Goal: Information Seeking & Learning: Learn about a topic

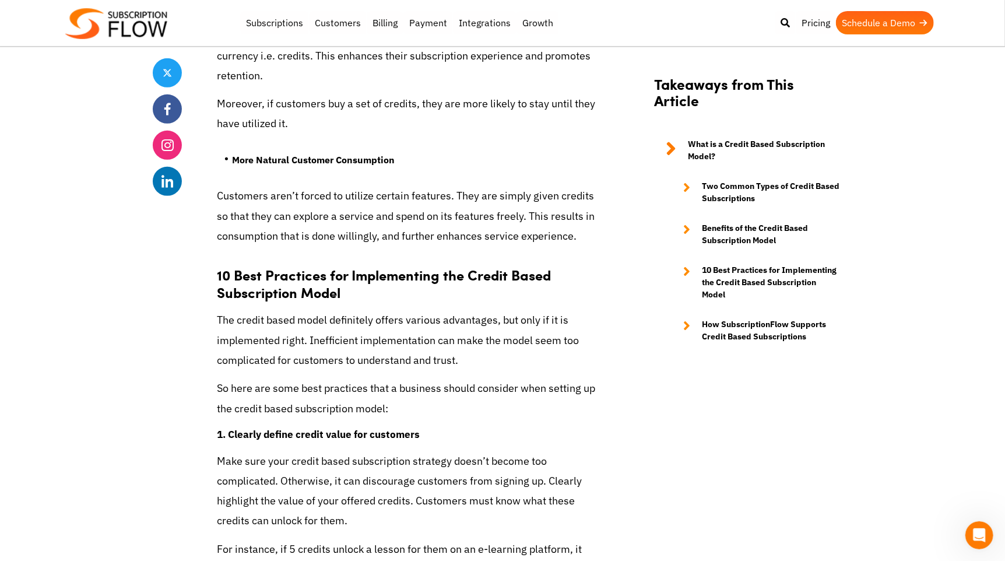
scroll to position [3441, 0]
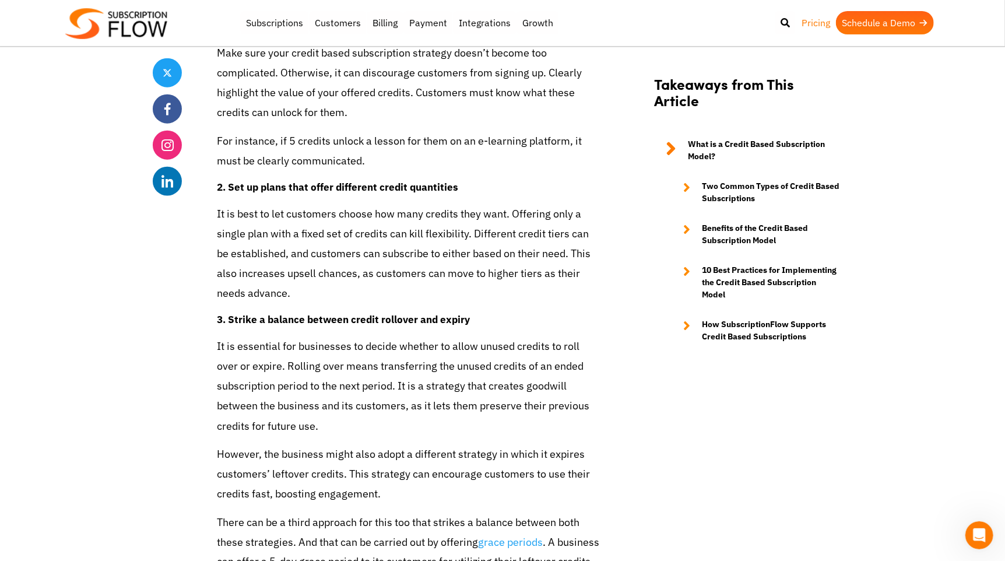
click at [816, 22] on link "Pricing" at bounding box center [816, 22] width 40 height 23
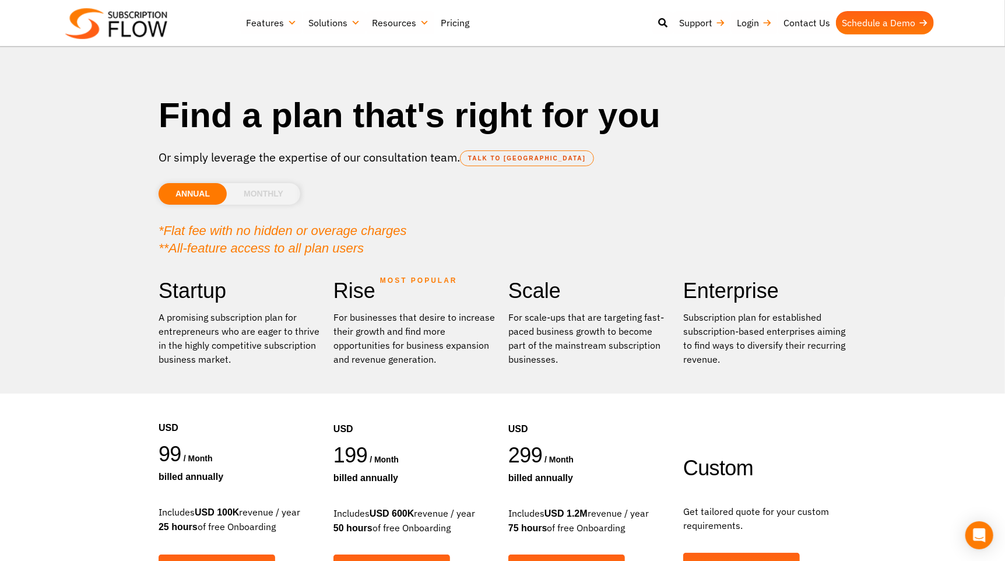
click at [260, 201] on li "MONTHLY" at bounding box center [263, 194] width 73 height 22
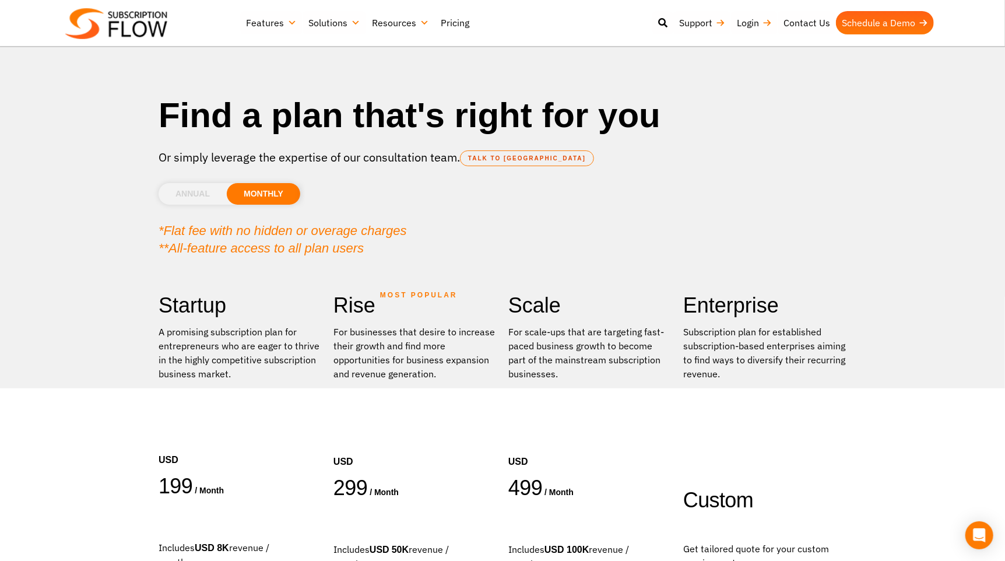
click at [404, 24] on link "Resources" at bounding box center [400, 22] width 69 height 23
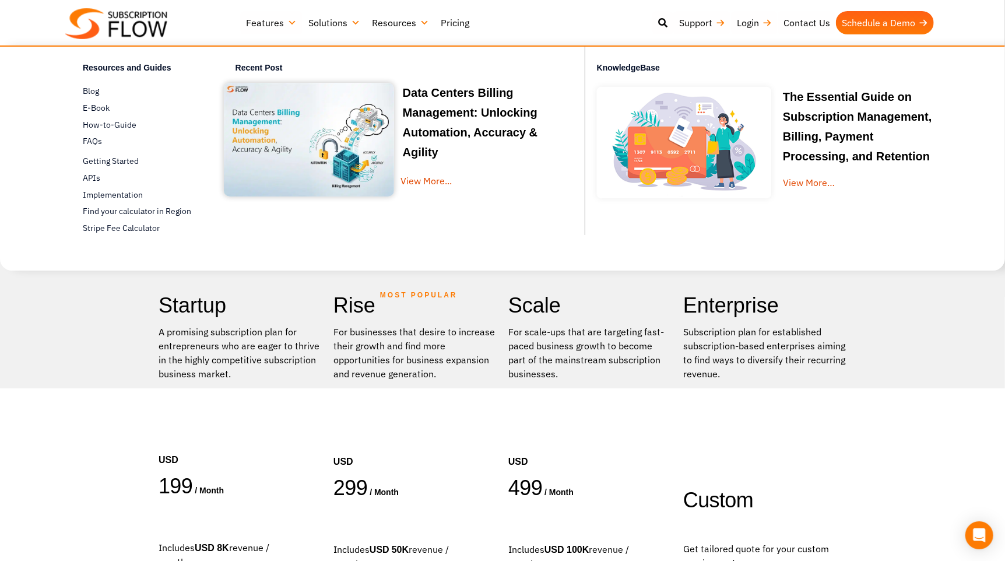
click at [330, 23] on link "Solutions" at bounding box center [335, 22] width 64 height 23
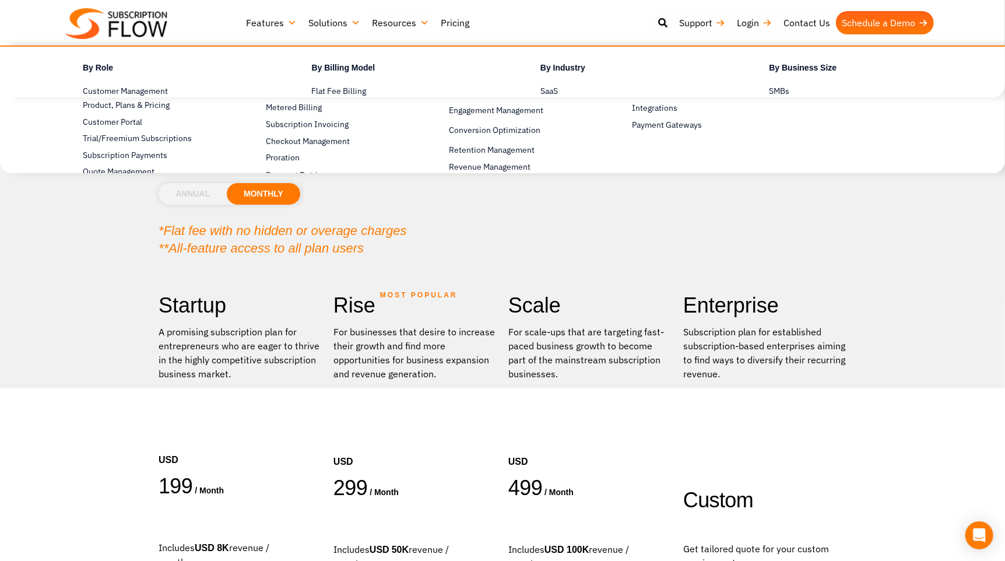
click at [265, 20] on link "Features" at bounding box center [271, 22] width 62 height 23
